Goal: Use online tool/utility: Utilize a website feature to perform a specific function

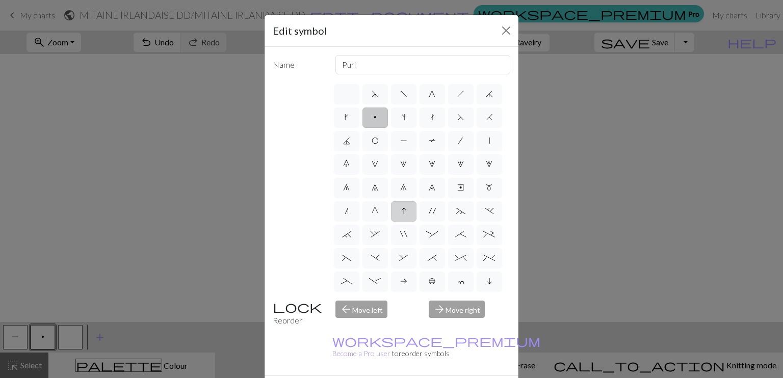
scroll to position [35, 0]
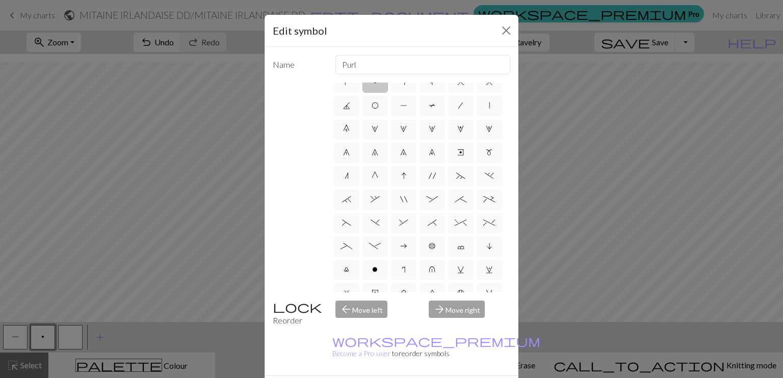
click at [470, 305] on div "arrow_forward Move right" at bounding box center [470, 314] width 94 height 26
click at [464, 309] on div "arrow_forward Move right" at bounding box center [470, 314] width 94 height 26
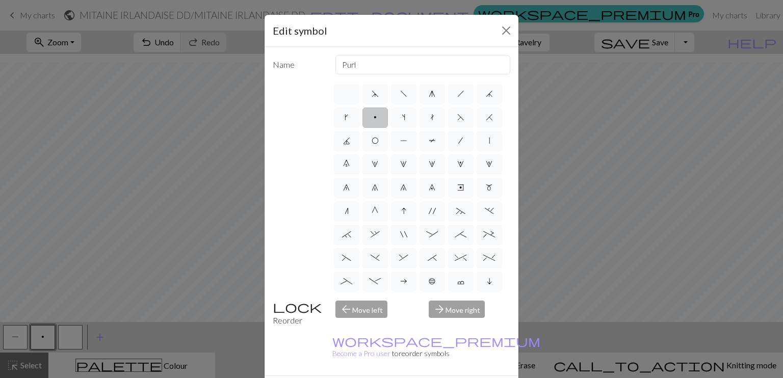
click at [365, 297] on div "Name Purl d f g h j k p s t F H J O P T / | 0 1 2 3 4 5 6 7 8 9 e m n G I ' ~ .…" at bounding box center [392, 211] width 254 height 329
click at [370, 309] on div "arrow_back Move left" at bounding box center [376, 314] width 94 height 26
click at [463, 312] on div "arrow_forward Move right" at bounding box center [470, 314] width 94 height 26
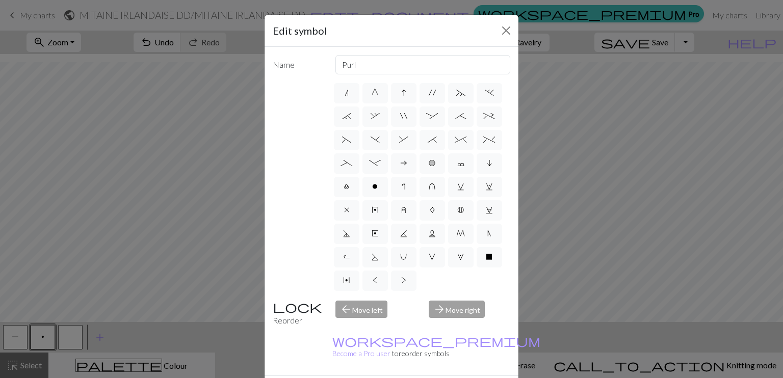
click at [463, 312] on div "arrow_forward Move right" at bounding box center [470, 314] width 94 height 26
click at [364, 310] on div "arrow_back Move left" at bounding box center [376, 314] width 94 height 26
click at [440, 303] on div "arrow_forward Move right" at bounding box center [470, 314] width 94 height 26
click at [415, 69] on input "Purl" at bounding box center [423, 64] width 175 height 19
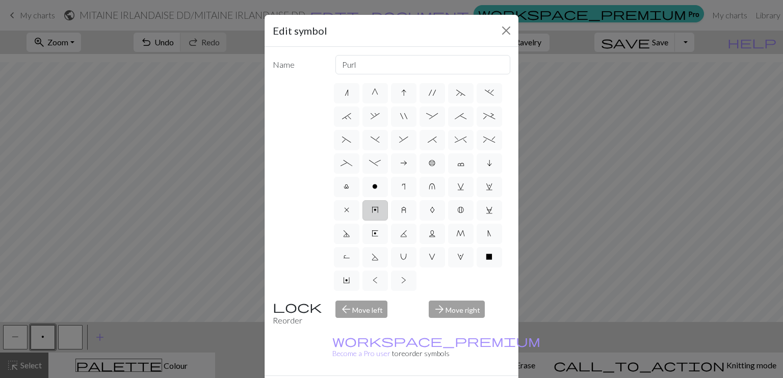
click at [372, 214] on span "y" at bounding box center [375, 210] width 7 height 8
click at [372, 322] on input "y" at bounding box center [375, 325] width 7 height 7
radio input "true"
type input "make bobble"
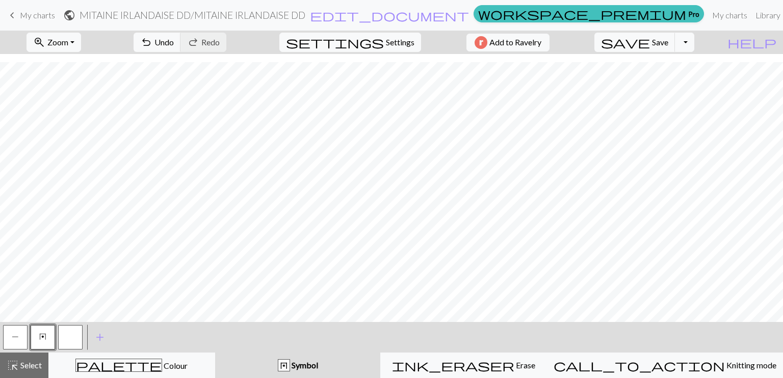
click at [68, 342] on button "button" at bounding box center [70, 337] width 24 height 24
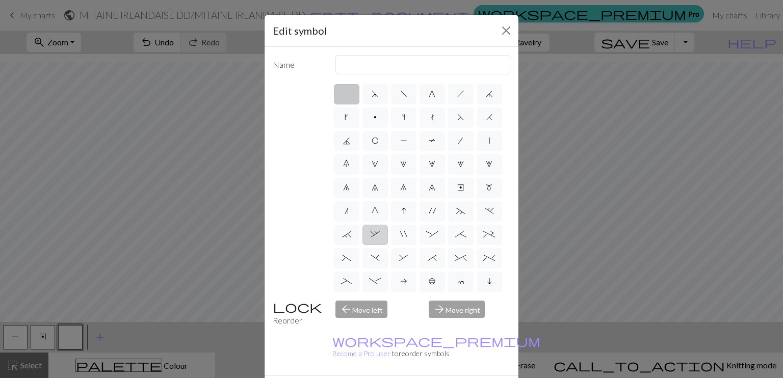
click at [388, 245] on label "," at bounding box center [375, 235] width 25 height 20
click at [377, 235] on input "," at bounding box center [374, 231] width 7 height 7
radio input "true"
type input "3+ stitch right twist"
click at [445, 245] on label ":" at bounding box center [432, 235] width 25 height 20
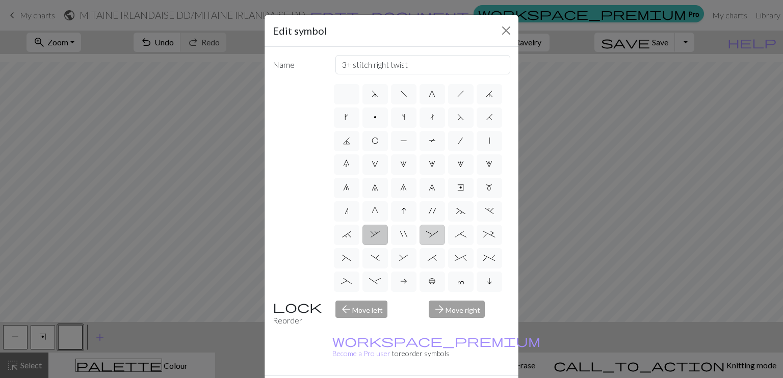
click at [433, 235] on input ":" at bounding box center [429, 231] width 7 height 7
radio input "true"
type input "left part of 4+ stitch cable wyib"
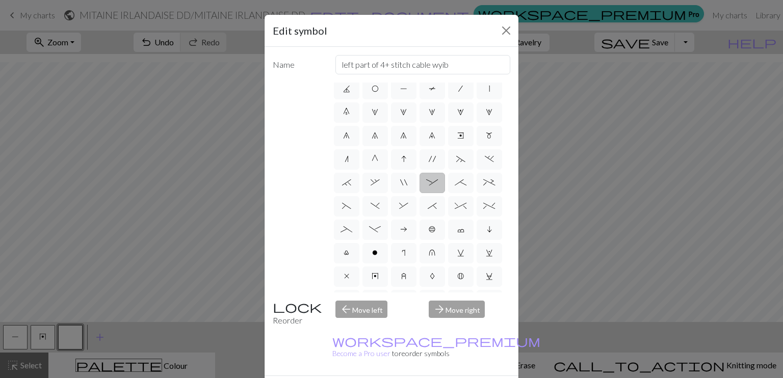
scroll to position [102, 0]
click at [448, 167] on label "^" at bounding box center [460, 156] width 25 height 20
click at [455, 252] on input "^" at bounding box center [458, 255] width 7 height 7
radio input "true"
type input "2 stitch right twist cable"
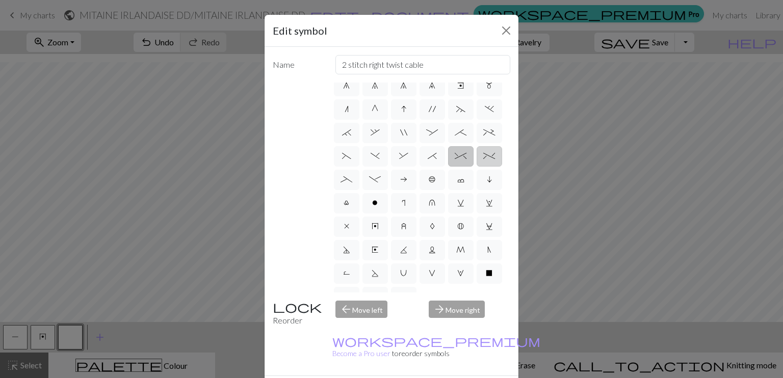
click at [483, 160] on span "%" at bounding box center [489, 156] width 12 height 8
click at [483, 252] on input "%" at bounding box center [486, 255] width 7 height 7
radio input "true"
type input "2 stitch left twist cable"
click at [420, 167] on label "*" at bounding box center [432, 156] width 25 height 20
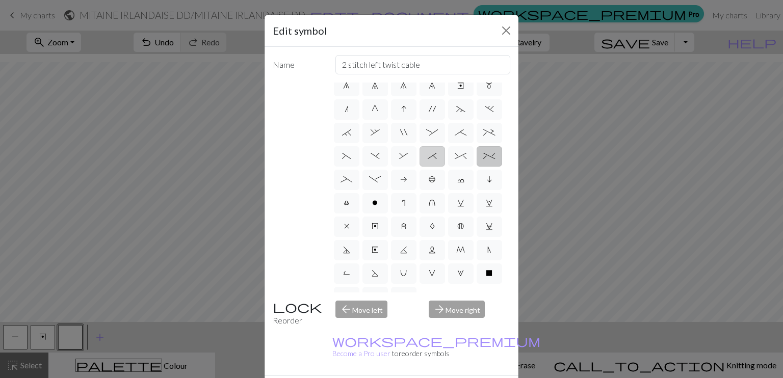
click at [428, 252] on input "*" at bounding box center [431, 255] width 7 height 7
radio input "true"
type input "right part of right 3+ stitch cable, wyib"
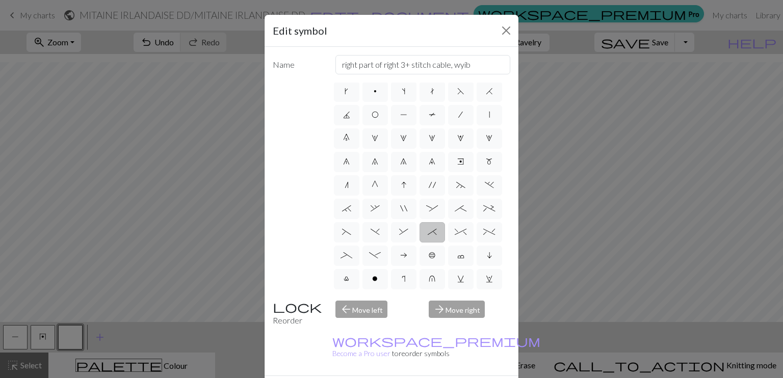
scroll to position [0, 0]
click at [429, 91] on span "g" at bounding box center [432, 94] width 7 height 8
click at [429, 91] on input "g" at bounding box center [432, 91] width 7 height 7
radio input "true"
type input "sk2p"
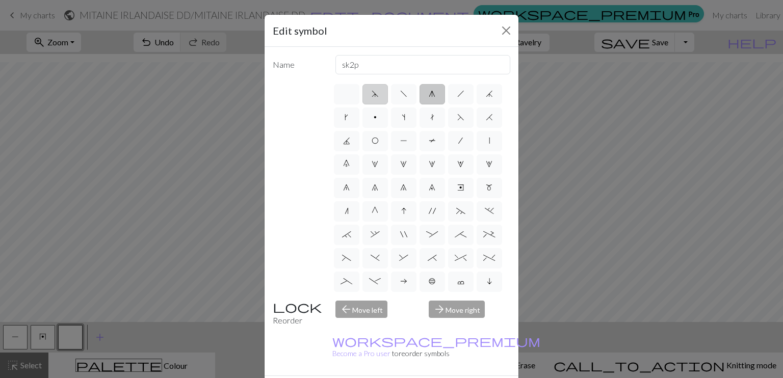
click at [365, 92] on label "d" at bounding box center [375, 94] width 25 height 20
click at [372, 92] on input "d" at bounding box center [375, 91] width 7 height 7
radio input "true"
click at [372, 92] on span "d" at bounding box center [375, 94] width 7 height 8
click at [372, 92] on input "d" at bounding box center [375, 91] width 7 height 7
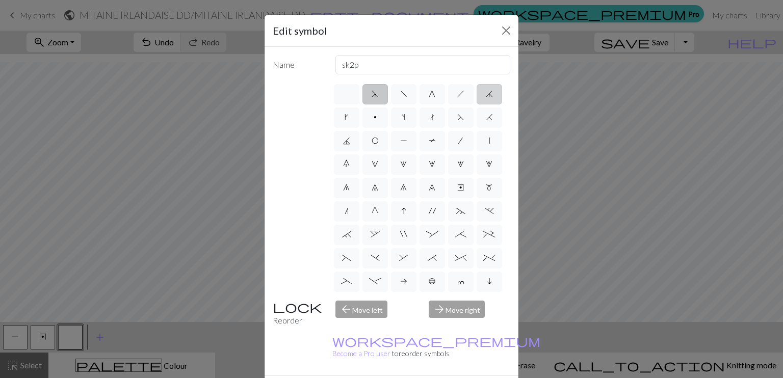
click at [486, 98] on span "j" at bounding box center [489, 94] width 7 height 8
click at [486, 94] on input "j" at bounding box center [489, 91] width 7 height 7
radio input "true"
type input "k3tog"
click at [429, 168] on span "3" at bounding box center [432, 164] width 7 height 8
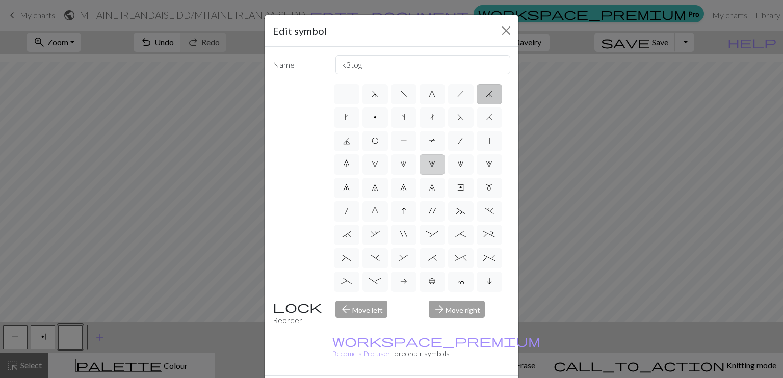
click at [429, 165] on input "3" at bounding box center [432, 161] width 7 height 7
radio input "true"
type input "increase 3"
click at [448, 175] on label "4" at bounding box center [460, 165] width 25 height 20
click at [457, 165] on input "4" at bounding box center [460, 161] width 7 height 7
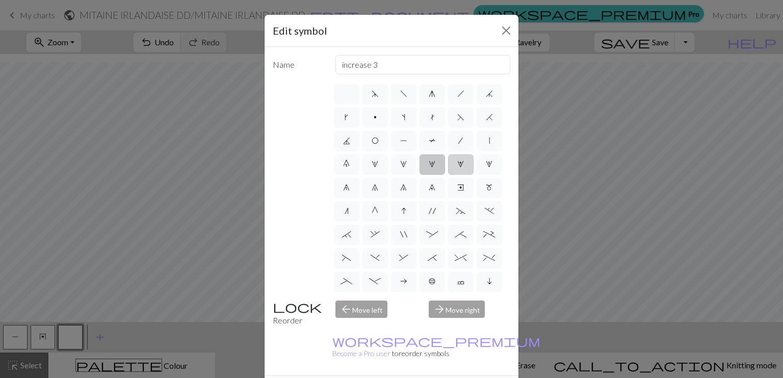
radio input "true"
type input "increase 4"
click at [477, 175] on label "5" at bounding box center [489, 165] width 25 height 20
click at [486, 165] on input "5" at bounding box center [489, 161] width 7 height 7
radio input "true"
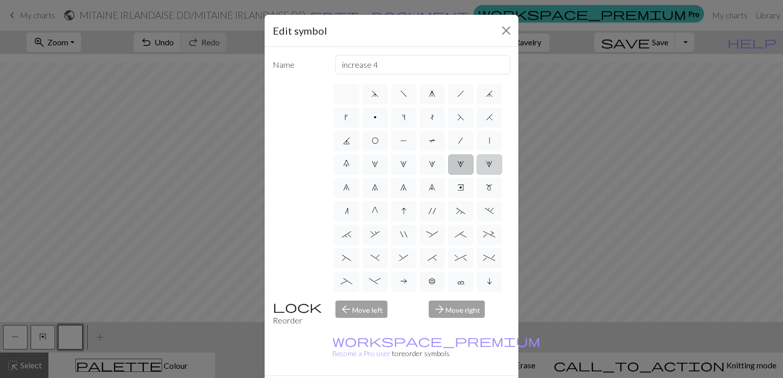
type input "increase 5"
click at [350, 190] on span "6" at bounding box center [346, 188] width 7 height 8
click at [350, 188] on input "6" at bounding box center [346, 185] width 7 height 7
radio input "true"
type input "decrease 1"
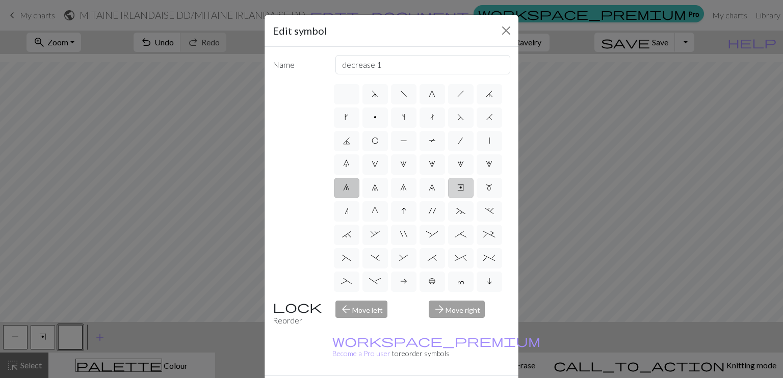
click at [448, 198] on label "e" at bounding box center [460, 188] width 25 height 20
click at [457, 188] on input "e" at bounding box center [460, 185] width 7 height 7
radio input "true"
type input "Right end"
click at [486, 192] on span "m" at bounding box center [489, 188] width 7 height 8
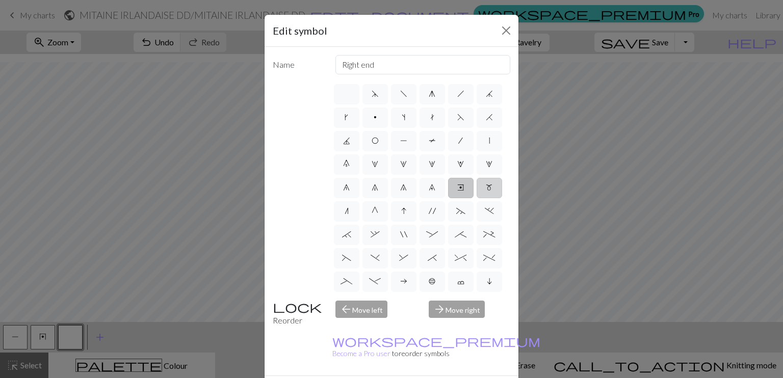
click at [486, 188] on input "m" at bounding box center [489, 185] width 7 height 7
radio input "true"
type input "m1"
click at [345, 215] on span "n" at bounding box center [347, 211] width 4 height 8
click at [345, 212] on input "n" at bounding box center [348, 208] width 7 height 7
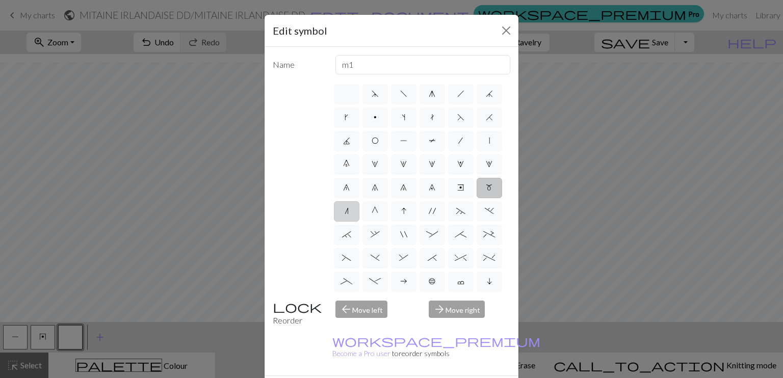
radio input "true"
type input "k2tog"
click at [366, 222] on label "G" at bounding box center [375, 211] width 25 height 20
click at [372, 212] on input "G" at bounding box center [375, 208] width 7 height 7
radio input "true"
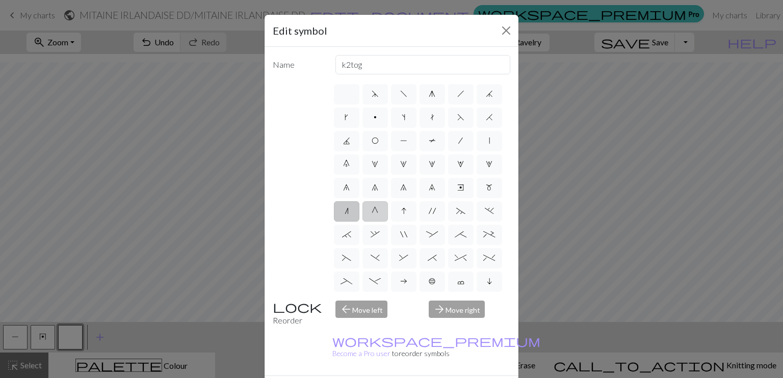
type input "psso"
click at [408, 222] on label "I" at bounding box center [403, 211] width 25 height 20
click at [408, 212] on input "I" at bounding box center [404, 208] width 7 height 7
radio input "true"
type input "sk2p"
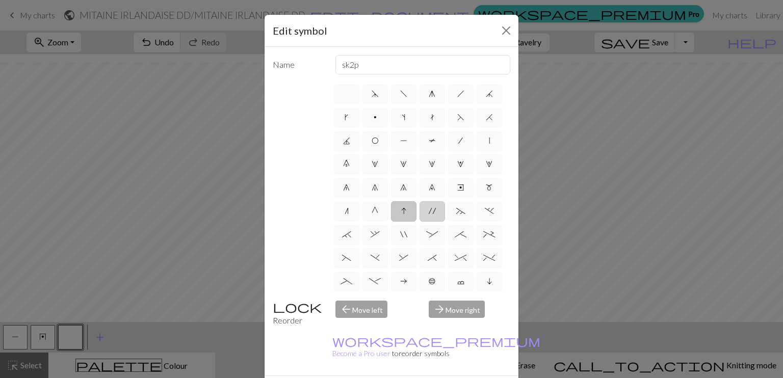
click at [421, 222] on label "'" at bounding box center [432, 211] width 25 height 20
click at [429, 212] on input "'" at bounding box center [432, 208] width 7 height 7
radio input "true"
type input "cable extra"
click at [459, 215] on span "~" at bounding box center [460, 211] width 9 height 8
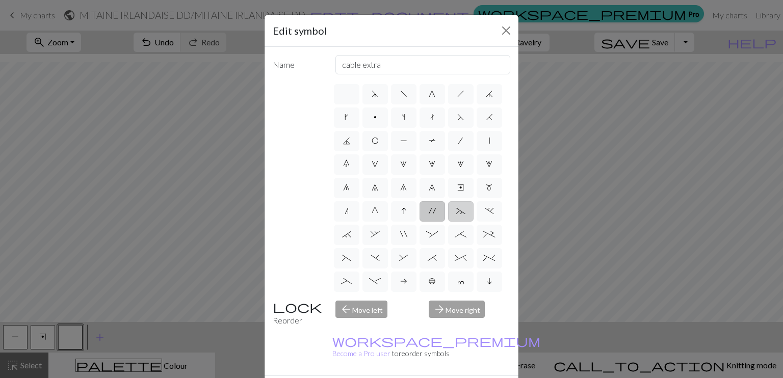
click at [459, 212] on input "~" at bounding box center [459, 208] width 7 height 7
radio input "true"
type input "3+ stitch left twist"
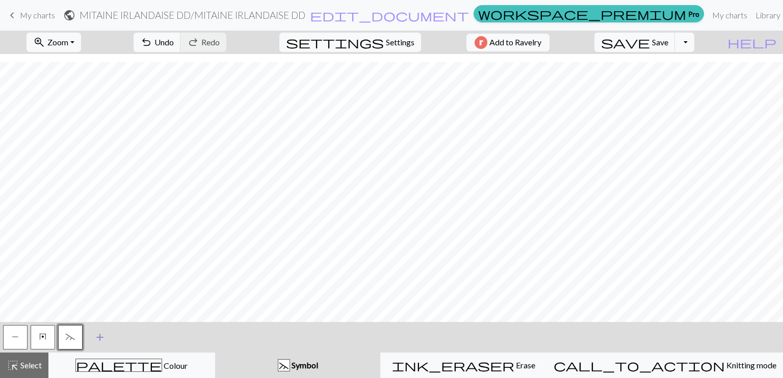
click at [99, 339] on span "add" at bounding box center [100, 337] width 12 height 14
click at [106, 336] on button "button" at bounding box center [98, 337] width 24 height 24
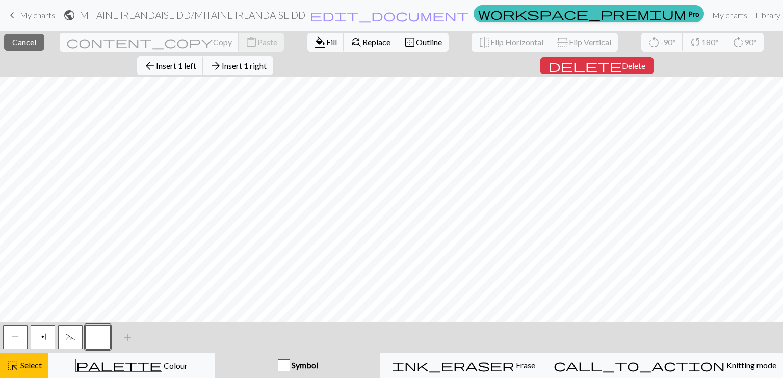
click at [99, 337] on button "button" at bounding box center [98, 337] width 24 height 24
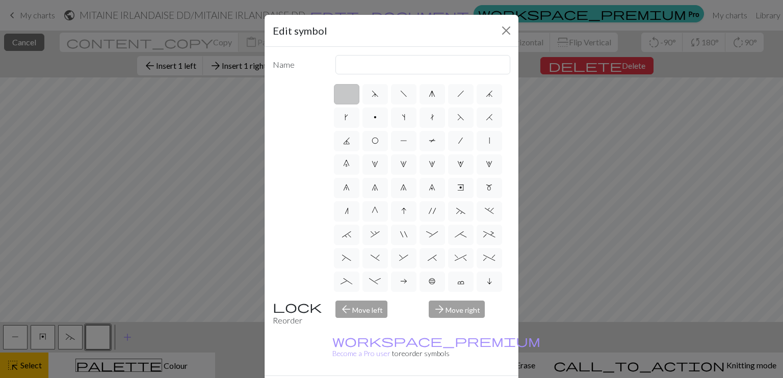
click at [343, 95] on label at bounding box center [346, 94] width 25 height 20
click at [347, 94] on input "radio" at bounding box center [350, 91] width 7 height 7
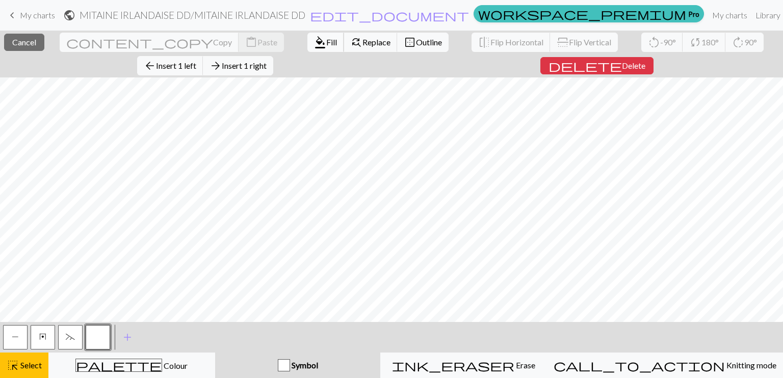
click at [314, 42] on span "format_color_fill" at bounding box center [320, 42] width 12 height 14
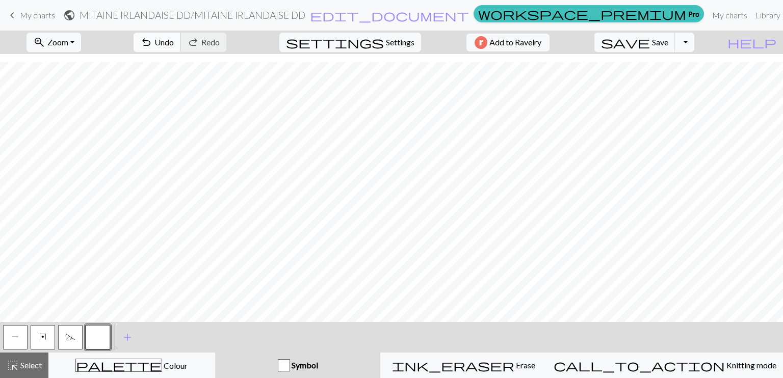
click at [174, 40] on span "Undo" at bounding box center [164, 42] width 19 height 10
click at [394, 46] on span "Settings" at bounding box center [400, 42] width 29 height 12
select select "aran"
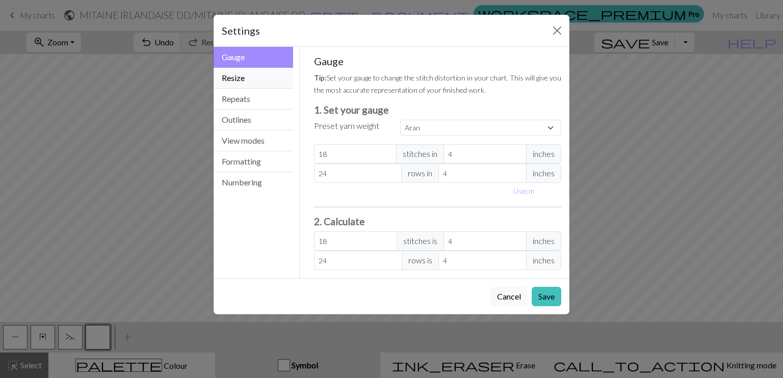
click at [240, 75] on button "Resize" at bounding box center [254, 78] width 80 height 21
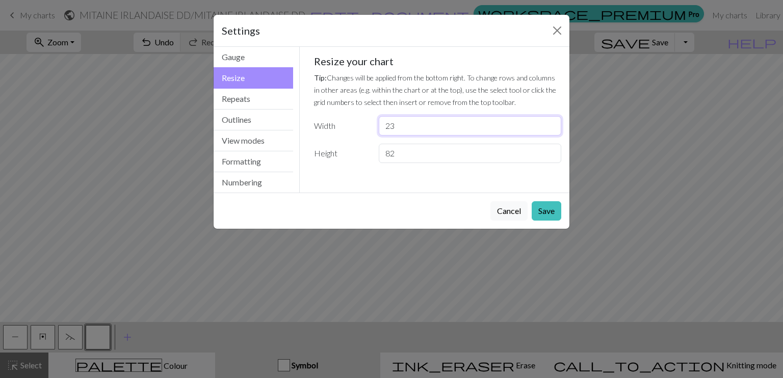
drag, startPoint x: 407, startPoint y: 128, endPoint x: 334, endPoint y: 121, distance: 73.2
click at [334, 121] on div "Width 23" at bounding box center [438, 125] width 260 height 19
type input "21"
click at [552, 214] on button "Save" at bounding box center [547, 210] width 30 height 19
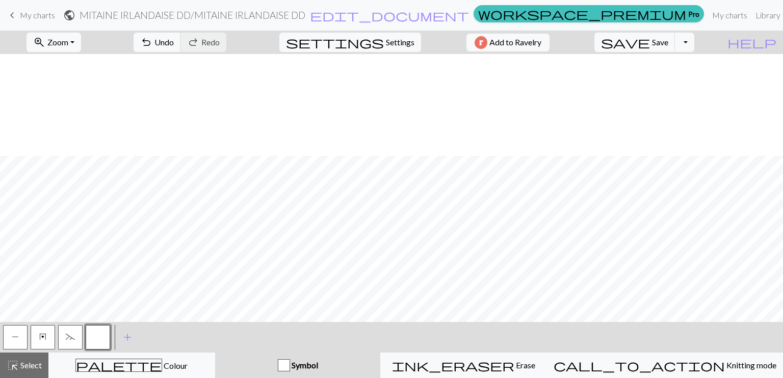
scroll to position [622, 0]
click at [17, 338] on span "P" at bounding box center [15, 337] width 7 height 8
click at [102, 335] on button "button" at bounding box center [98, 337] width 24 height 24
click at [20, 340] on button "P" at bounding box center [15, 337] width 24 height 24
click at [96, 338] on button "button" at bounding box center [98, 337] width 24 height 24
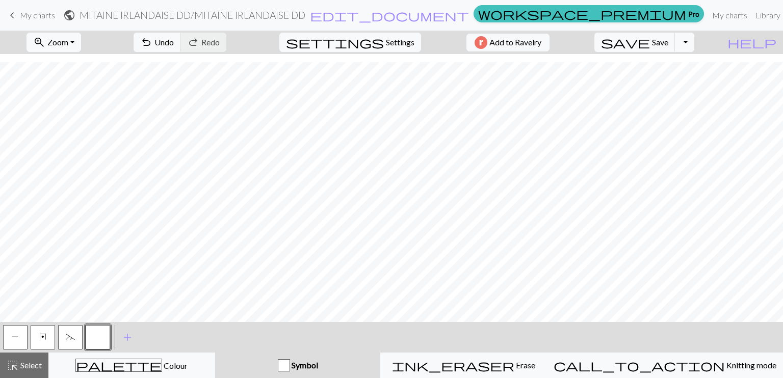
click at [17, 337] on span "P" at bounding box center [15, 337] width 7 height 8
click at [105, 336] on button "button" at bounding box center [98, 337] width 24 height 24
click at [12, 338] on span "P" at bounding box center [15, 337] width 7 height 8
click at [95, 335] on button "button" at bounding box center [98, 337] width 24 height 24
click at [20, 340] on button "P" at bounding box center [15, 337] width 24 height 24
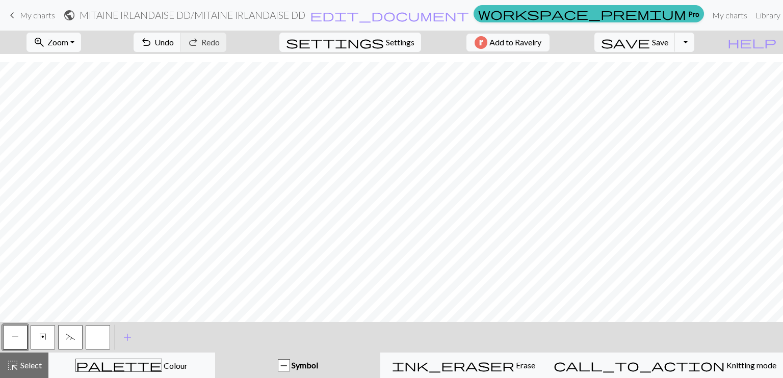
click at [108, 341] on button "button" at bounding box center [98, 337] width 24 height 24
click at [16, 336] on span "P" at bounding box center [15, 337] width 7 height 8
click at [72, 338] on span "~" at bounding box center [70, 337] width 9 height 8
click at [70, 337] on span "~" at bounding box center [70, 337] width 9 height 8
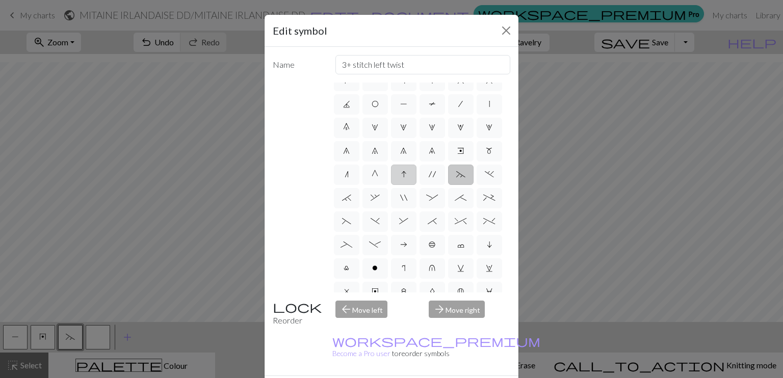
scroll to position [102, 0]
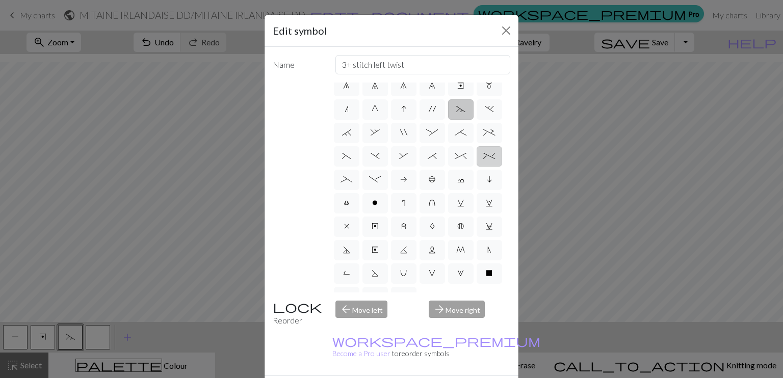
click at [477, 167] on label "%" at bounding box center [489, 156] width 25 height 20
click at [483, 252] on input "%" at bounding box center [486, 255] width 7 height 7
radio input "true"
type input "2 stitch left twist cable"
click at [352, 184] on span "_" at bounding box center [347, 179] width 12 height 8
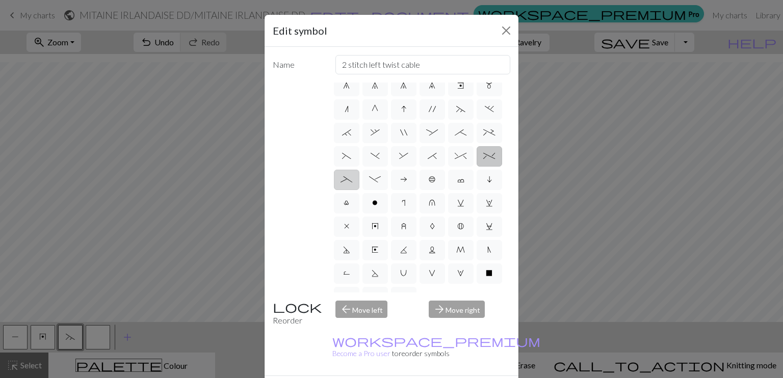
click at [347, 275] on input "_" at bounding box center [344, 278] width 7 height 7
radio input "true"
type input "Left part of left 4+ cable"
drag, startPoint x: 426, startPoint y: 205, endPoint x: 432, endPoint y: 206, distance: 6.2
click at [352, 184] on span "_" at bounding box center [347, 179] width 12 height 8
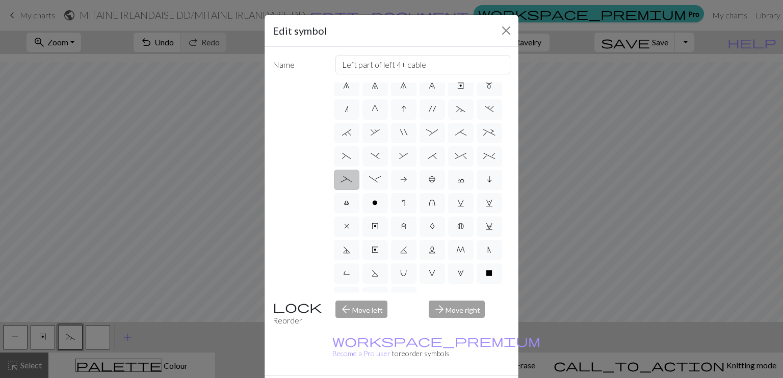
click at [347, 275] on input "_" at bounding box center [344, 278] width 7 height 7
click at [448, 167] on label "^" at bounding box center [460, 156] width 25 height 20
click at [455, 252] on input "^" at bounding box center [458, 255] width 7 height 7
radio input "true"
type input "2 stitch right twist cable"
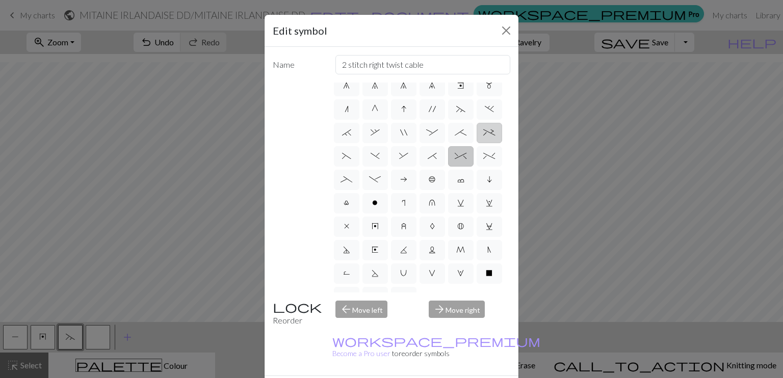
click at [483, 137] on span "+" at bounding box center [489, 133] width 12 height 8
click at [483, 228] on input "+" at bounding box center [486, 231] width 7 height 7
radio input "true"
type input "2 stitch left purl twist cable"
click at [448, 167] on label "^" at bounding box center [460, 156] width 25 height 20
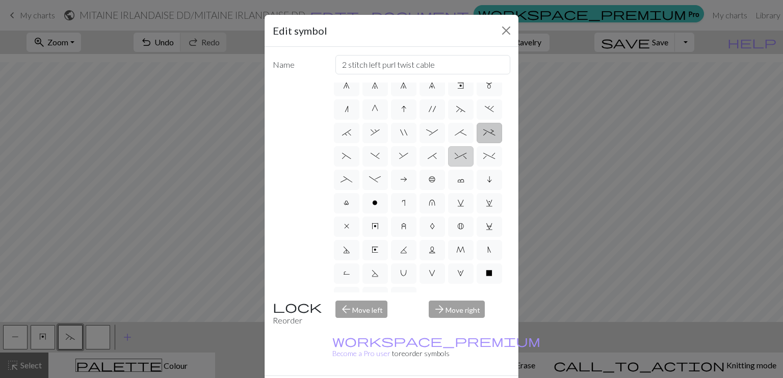
click at [455, 252] on input "^" at bounding box center [458, 255] width 7 height 7
radio input "true"
type input "2 stitch right twist cable"
click at [501, 34] on button "Close" at bounding box center [506, 30] width 16 height 16
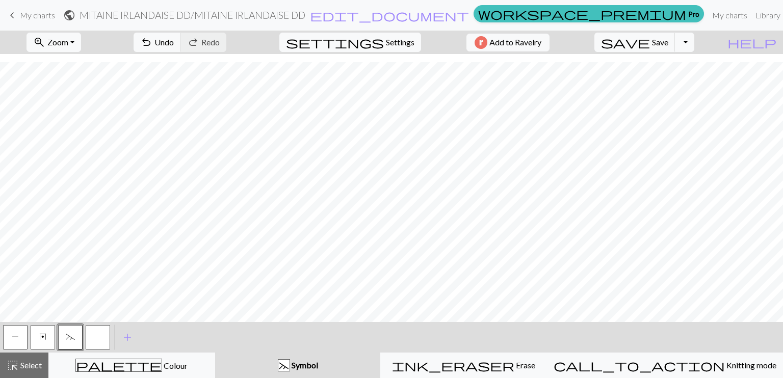
click at [62, 338] on button "~" at bounding box center [70, 337] width 24 height 24
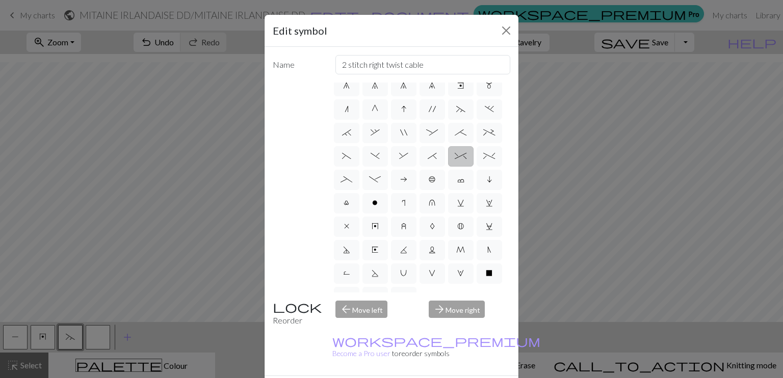
click at [455, 160] on span "^" at bounding box center [461, 156] width 12 height 8
click at [455, 252] on input "^" at bounding box center [458, 255] width 7 height 7
drag, startPoint x: 452, startPoint y: 370, endPoint x: 449, endPoint y: 361, distance: 9.4
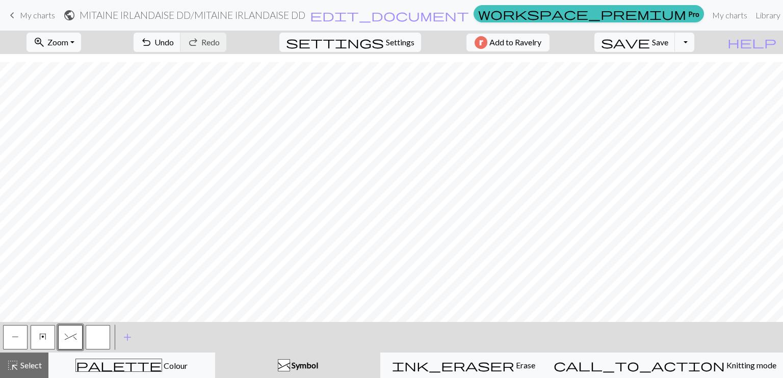
click at [96, 337] on button "button" at bounding box center [98, 337] width 24 height 24
click at [102, 341] on button "button" at bounding box center [98, 337] width 24 height 24
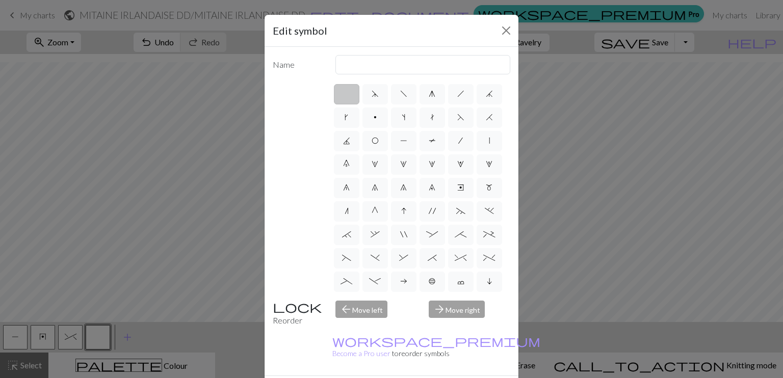
drag, startPoint x: 448, startPoint y: 367, endPoint x: 439, endPoint y: 334, distance: 34.4
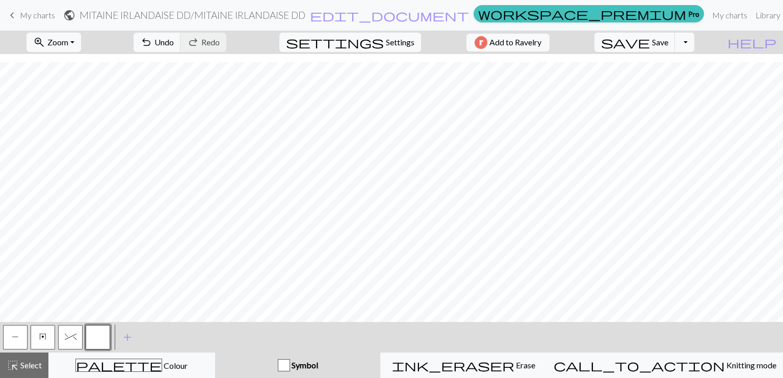
click at [15, 336] on span "P" at bounding box center [15, 337] width 7 height 8
click at [108, 339] on button "button" at bounding box center [98, 337] width 24 height 24
click at [69, 343] on button "^" at bounding box center [70, 337] width 24 height 24
click at [14, 335] on span "P" at bounding box center [15, 337] width 7 height 8
click at [106, 336] on button "button" at bounding box center [98, 337] width 24 height 24
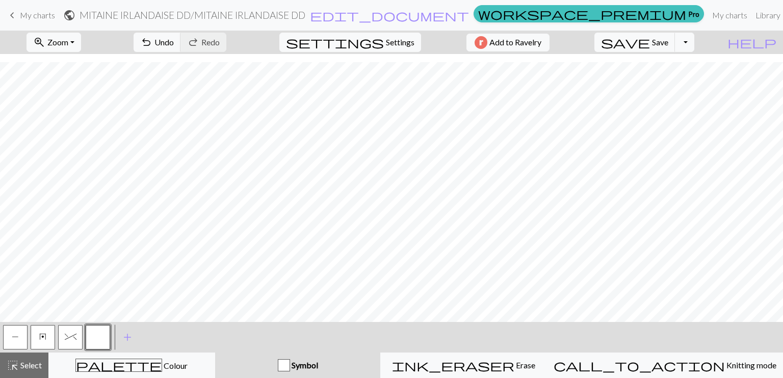
click at [24, 340] on button "P" at bounding box center [15, 337] width 24 height 24
click at [72, 336] on span "^" at bounding box center [71, 337] width 12 height 8
click at [101, 336] on button "button" at bounding box center [98, 337] width 24 height 24
click at [21, 334] on button "P" at bounding box center [15, 337] width 24 height 24
click at [65, 335] on span "^" at bounding box center [71, 337] width 12 height 8
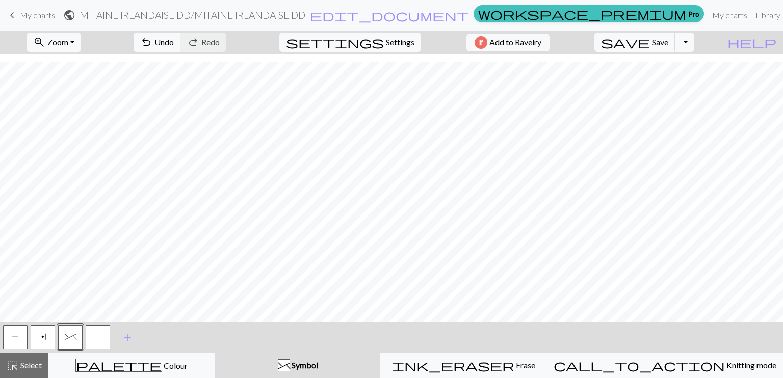
click at [107, 335] on button "button" at bounding box center [98, 337] width 24 height 24
click at [69, 334] on span "^" at bounding box center [71, 337] width 12 height 8
click at [16, 338] on span "P" at bounding box center [15, 337] width 7 height 8
click at [100, 341] on button "button" at bounding box center [98, 337] width 24 height 24
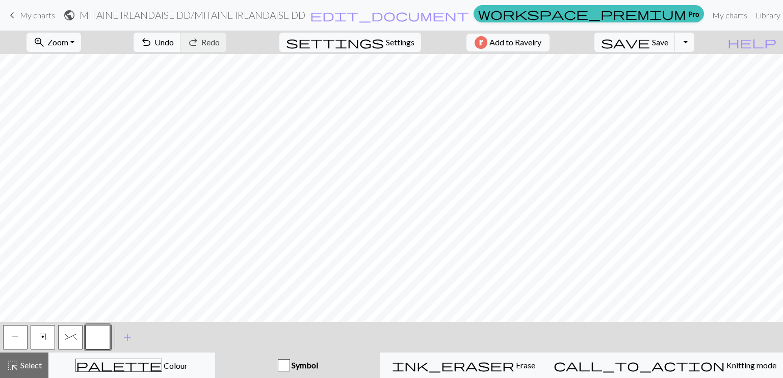
click at [45, 338] on span "y" at bounding box center [42, 337] width 7 height 8
click at [67, 335] on span "^" at bounding box center [71, 337] width 12 height 8
click at [101, 335] on button "button" at bounding box center [98, 337] width 24 height 24
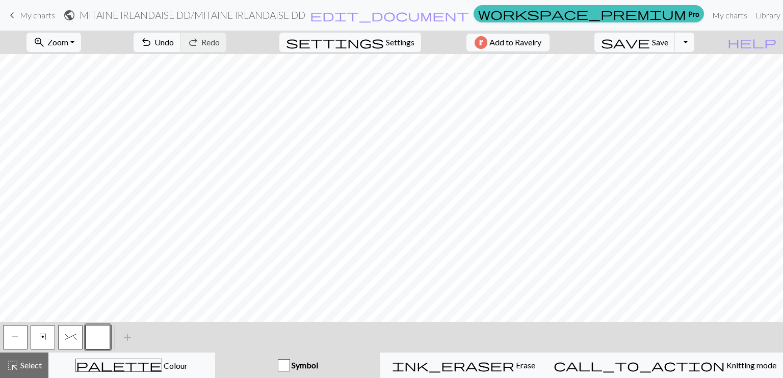
click at [15, 334] on span "P" at bounding box center [15, 337] width 7 height 8
click at [79, 338] on button "^" at bounding box center [70, 337] width 24 height 24
click at [99, 338] on button "button" at bounding box center [98, 337] width 24 height 24
click at [12, 333] on span "P" at bounding box center [15, 337] width 7 height 8
click at [105, 338] on button "button" at bounding box center [98, 337] width 24 height 24
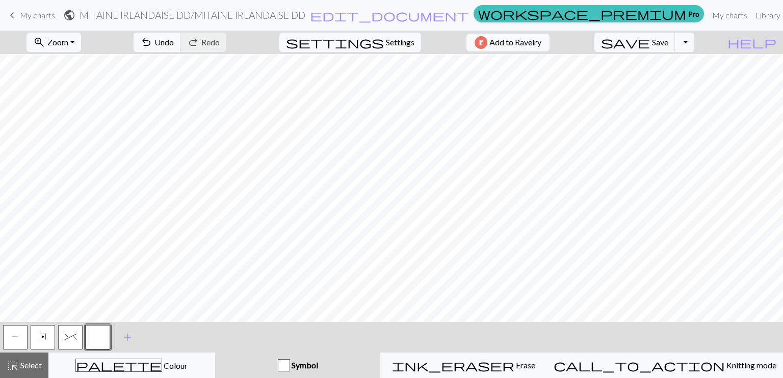
click at [14, 342] on button "P" at bounding box center [15, 337] width 24 height 24
click at [98, 339] on button "button" at bounding box center [98, 337] width 24 height 24
click at [4, 340] on button "P" at bounding box center [15, 337] width 24 height 24
click at [104, 336] on button "button" at bounding box center [98, 337] width 24 height 24
click at [13, 338] on span "P" at bounding box center [15, 337] width 7 height 8
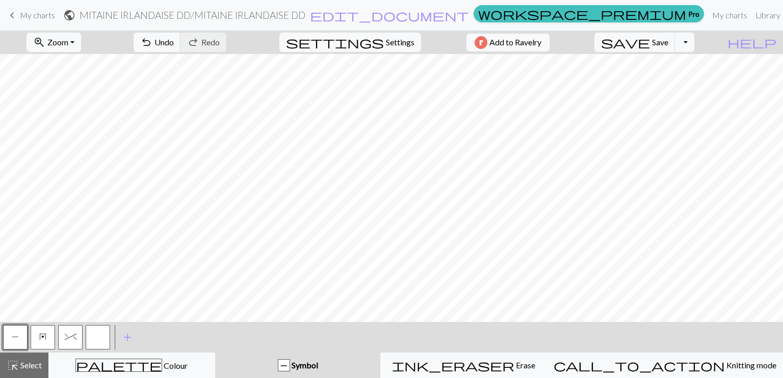
click at [68, 336] on span "^" at bounding box center [71, 337] width 12 height 8
click at [92, 340] on button "button" at bounding box center [98, 337] width 24 height 24
click at [11, 332] on button "P" at bounding box center [15, 337] width 24 height 24
click at [64, 337] on button "^" at bounding box center [70, 337] width 24 height 24
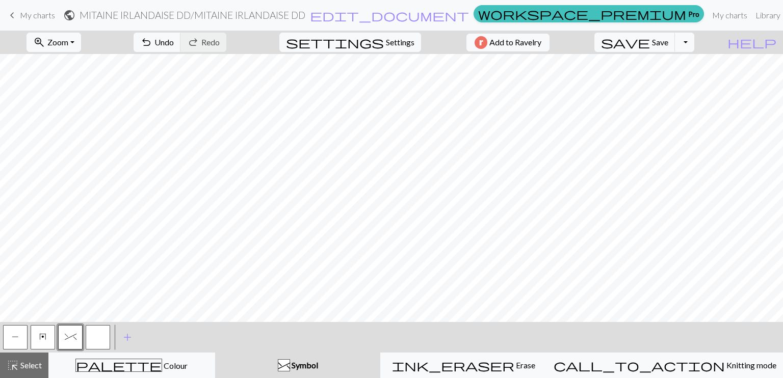
click at [98, 338] on button "button" at bounding box center [98, 337] width 24 height 24
